Goal: Task Accomplishment & Management: Manage account settings

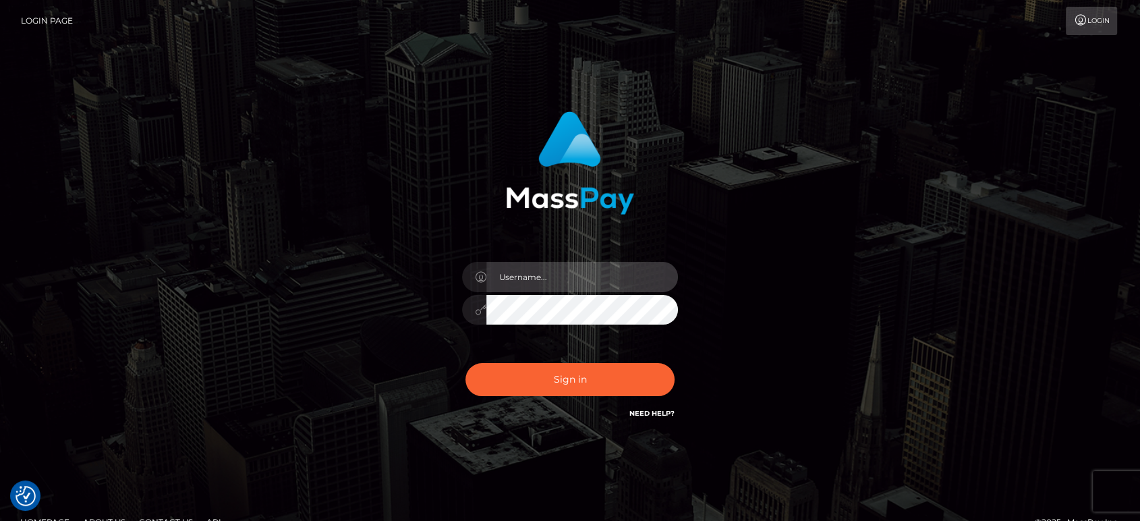
click at [573, 271] on input "text" at bounding box center [582, 277] width 192 height 30
type input "Ivan.B2"
click at [465, 363] on button "Sign in" at bounding box center [569, 379] width 209 height 33
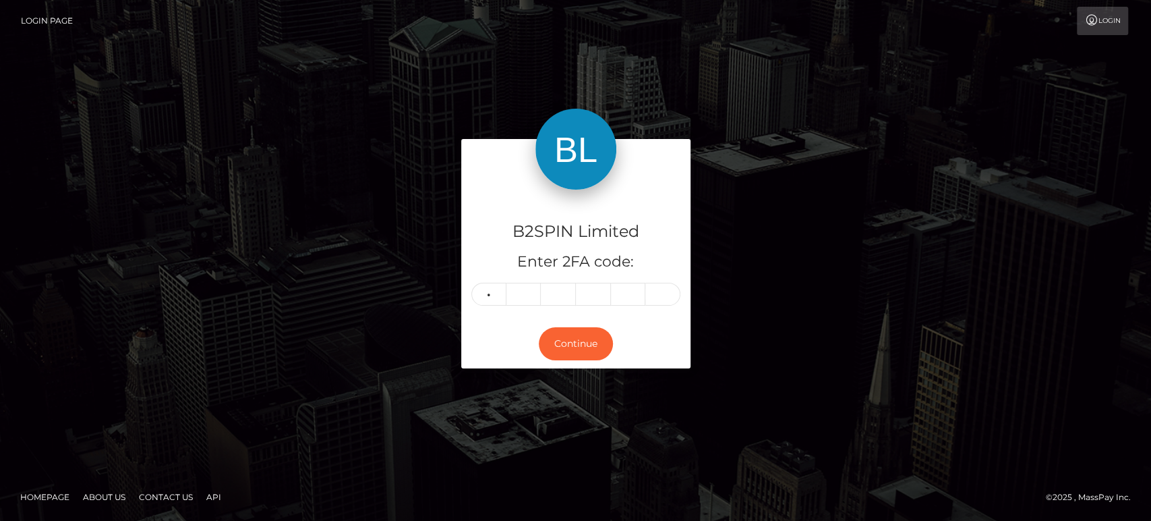
type input "3"
type input "9"
type input "3"
type input "8"
type input "2"
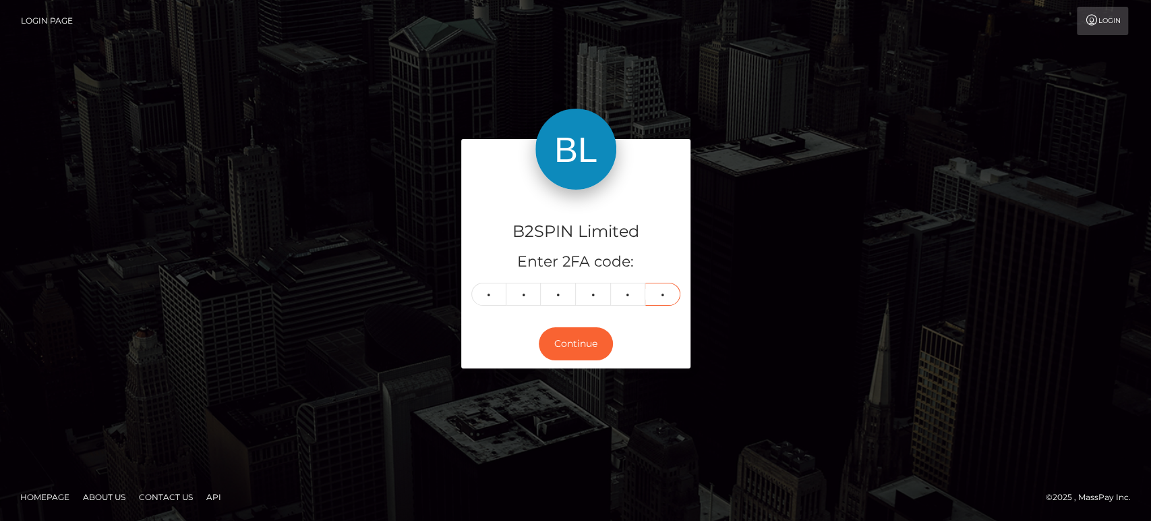
type input "5"
click at [599, 341] on button "Continue" at bounding box center [576, 343] width 74 height 33
click at [598, 341] on button "Continue" at bounding box center [576, 343] width 74 height 33
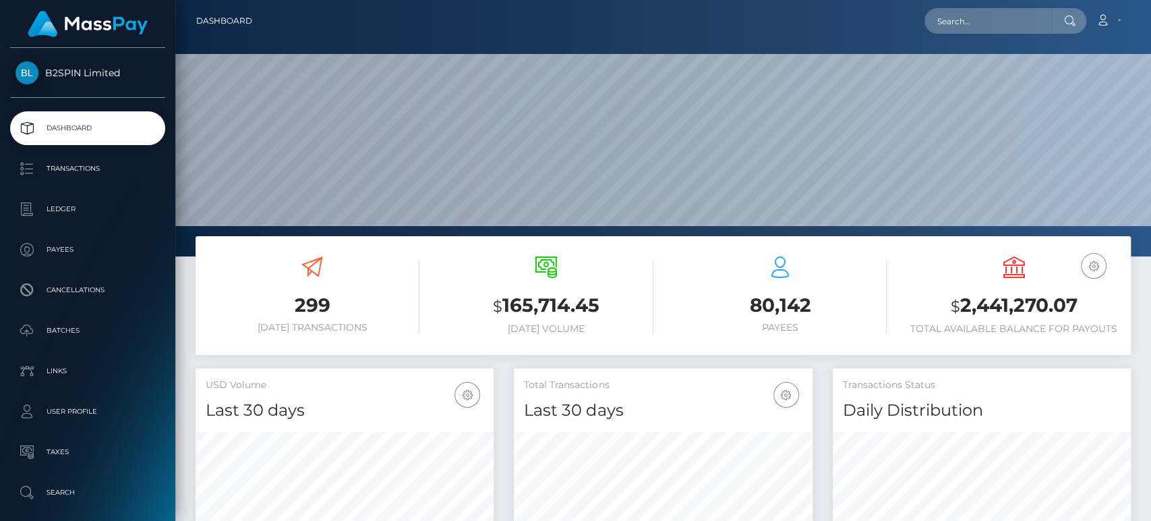
scroll to position [238, 298]
click at [995, 299] on h3 "$ 2,441,270.07" at bounding box center [1014, 306] width 214 height 28
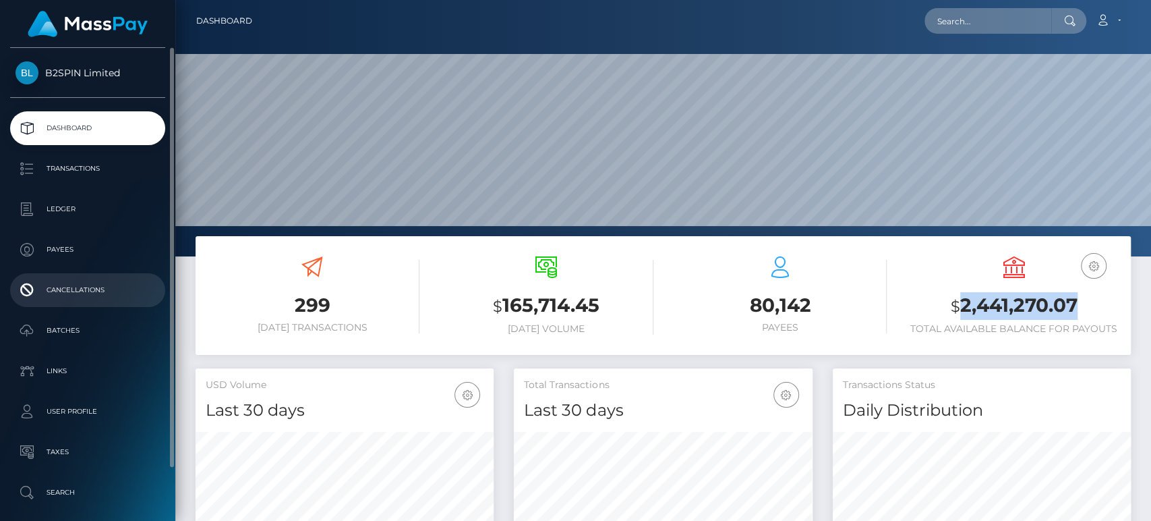
copy h3 "2,441,270.07"
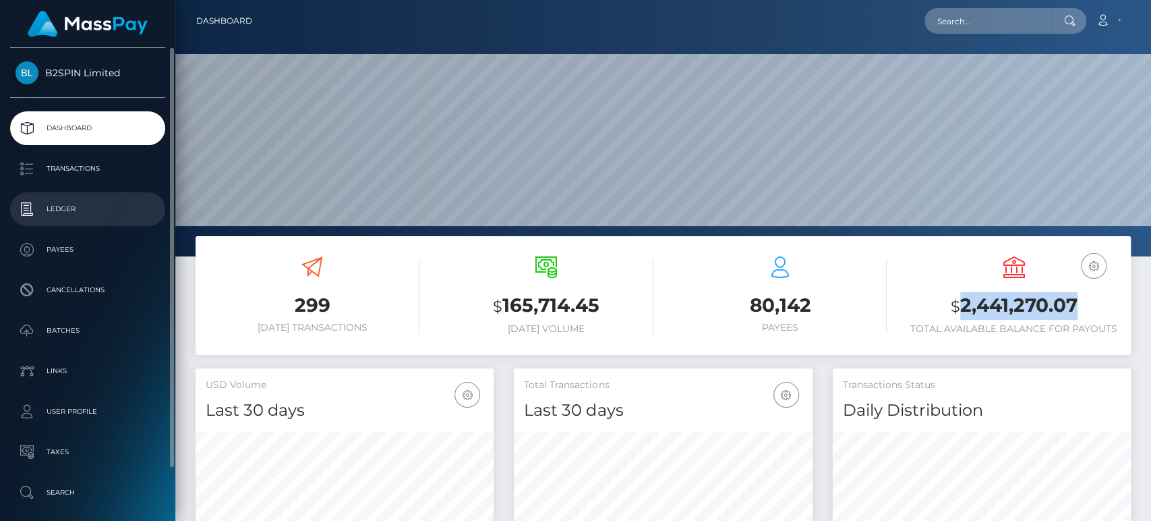
click at [74, 214] on p "Ledger" at bounding box center [88, 209] width 144 height 20
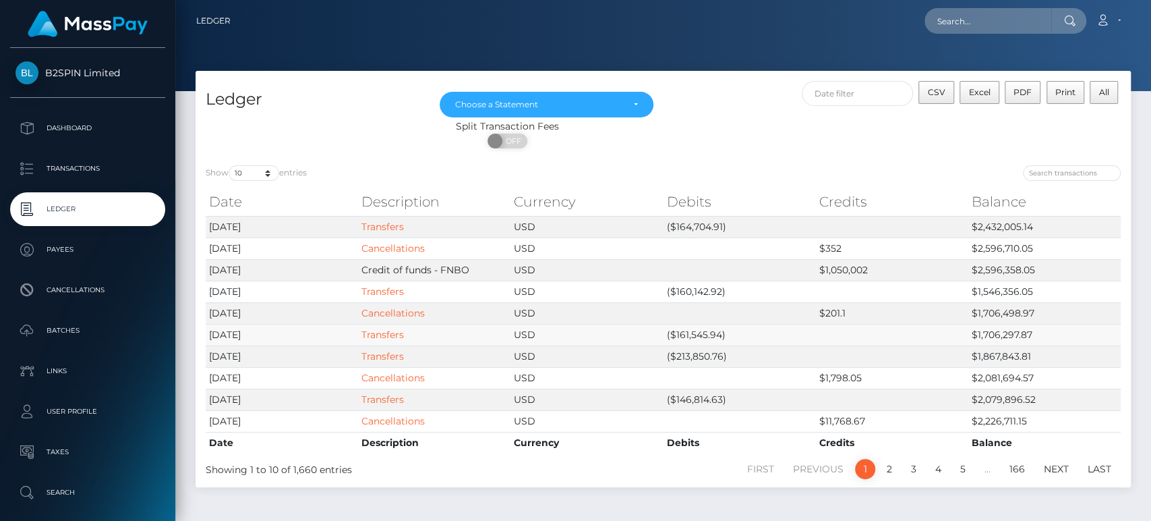
click at [695, 328] on td "($161,545.94)" at bounding box center [739, 335] width 152 height 22
drag, startPoint x: 701, startPoint y: 351, endPoint x: 698, endPoint y: 322, distance: 29.1
click at [701, 350] on td "($213,850.76)" at bounding box center [739, 356] width 152 height 22
click at [702, 335] on td "($161,545.94)" at bounding box center [739, 335] width 152 height 22
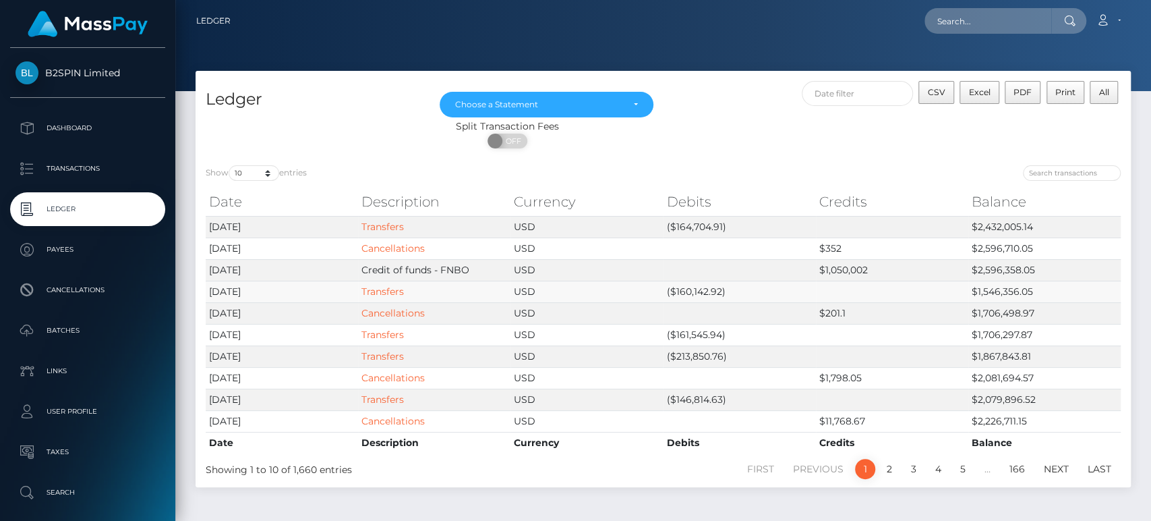
click at [717, 287] on td "($160,142.92)" at bounding box center [739, 292] width 152 height 22
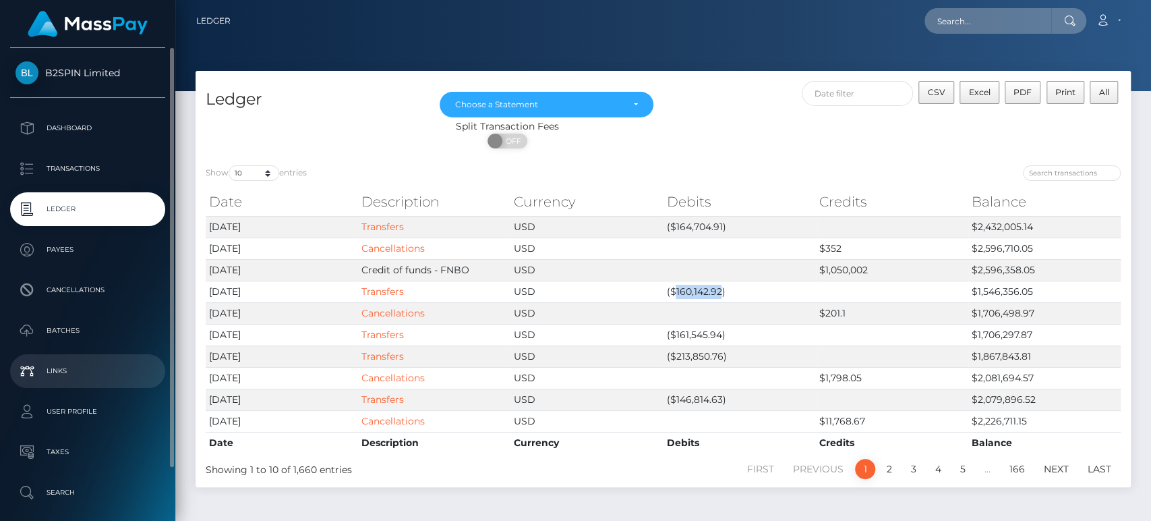
copy td "160,142.92"
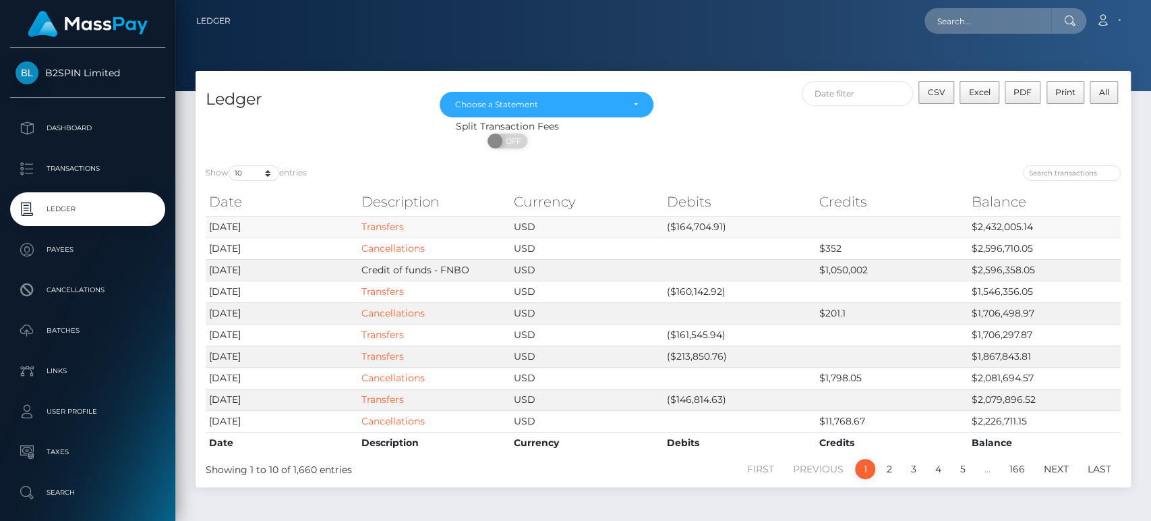
click at [689, 226] on td "($164,704.91)" at bounding box center [739, 227] width 152 height 22
copy td "164,704.91"
